Goal: Communication & Community: Connect with others

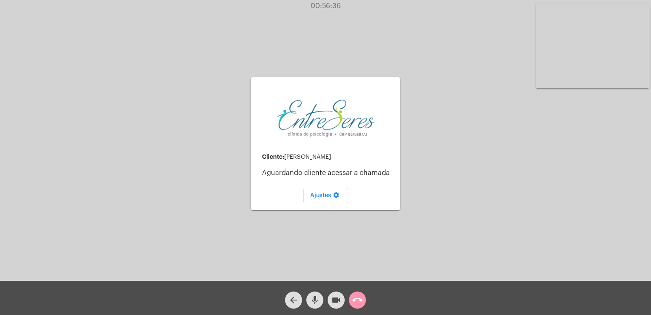
click at [367, 295] on div "call_end" at bounding box center [357, 297] width 21 height 21
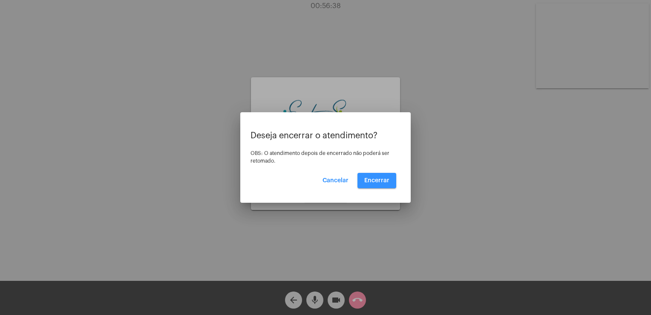
click at [381, 176] on button "Encerrar" at bounding box center [377, 180] width 39 height 15
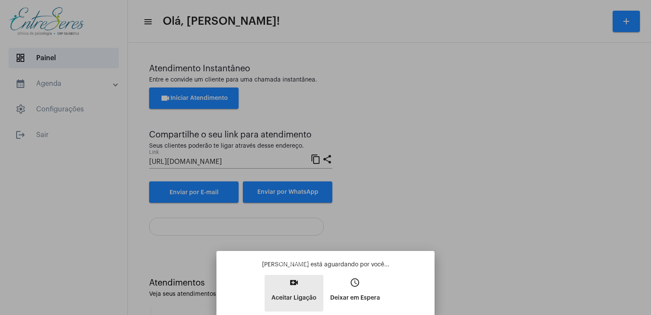
click at [293, 286] on mat-icon "video_call" at bounding box center [294, 282] width 10 height 10
